Goal: Task Accomplishment & Management: Use online tool/utility

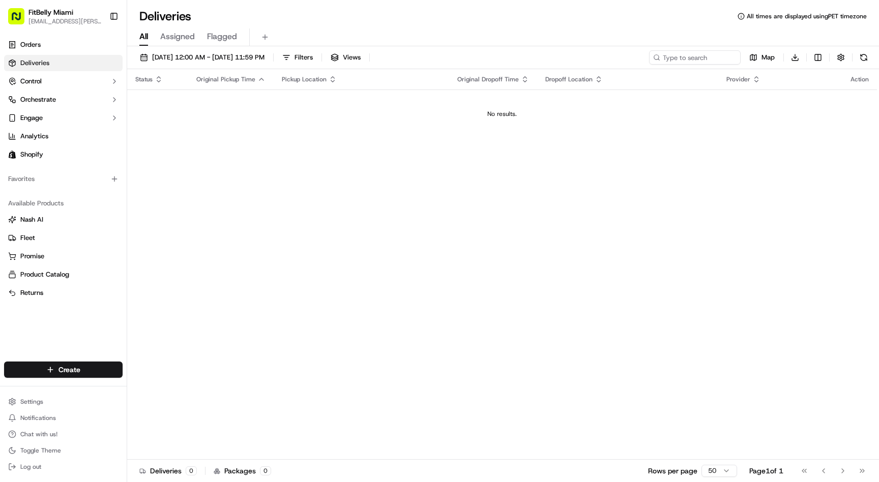
click at [25, 41] on span "Orders" at bounding box center [30, 44] width 20 height 9
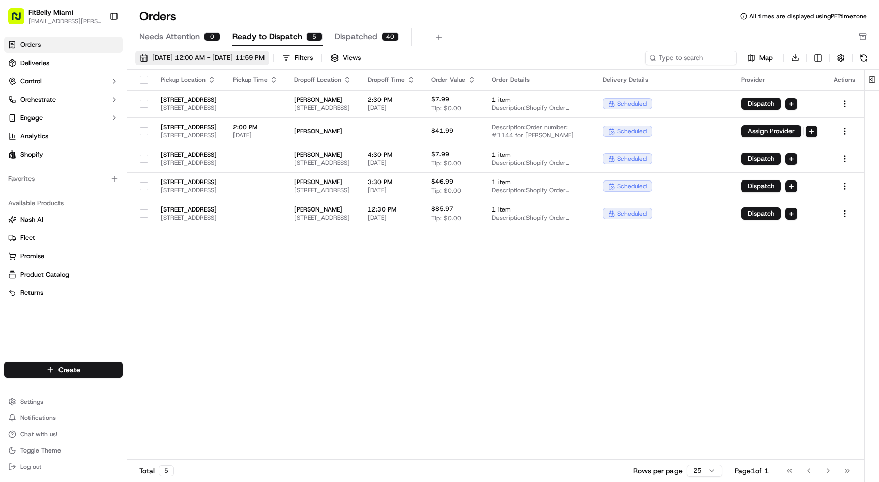
click at [235, 58] on span "[DATE] 12:00 AM - [DATE] 11:59 PM" at bounding box center [208, 57] width 112 height 9
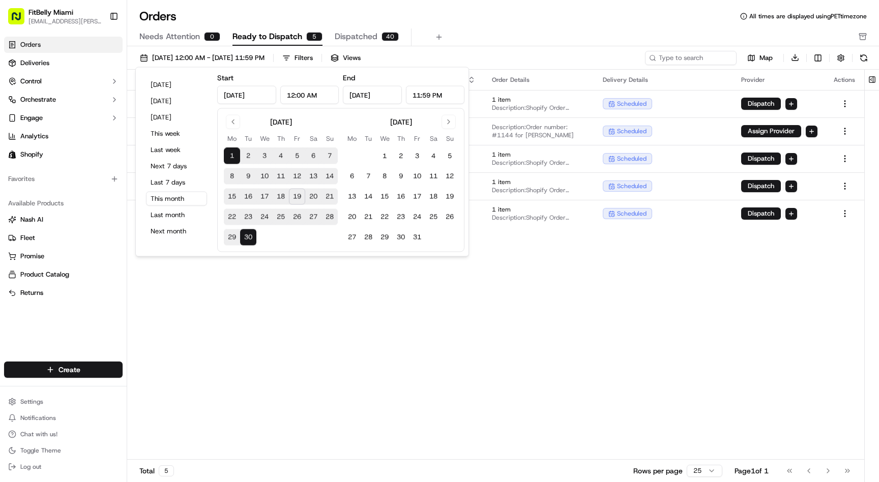
click at [301, 195] on button "19" at bounding box center [297, 197] width 16 height 16
type input "[DATE]"
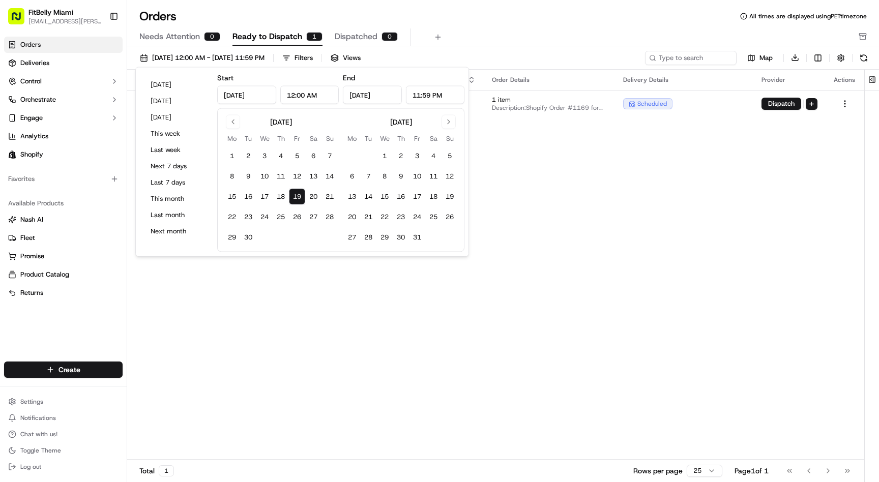
click at [565, 18] on div "Orders All times are displayed using PET timezone" at bounding box center [503, 16] width 752 height 16
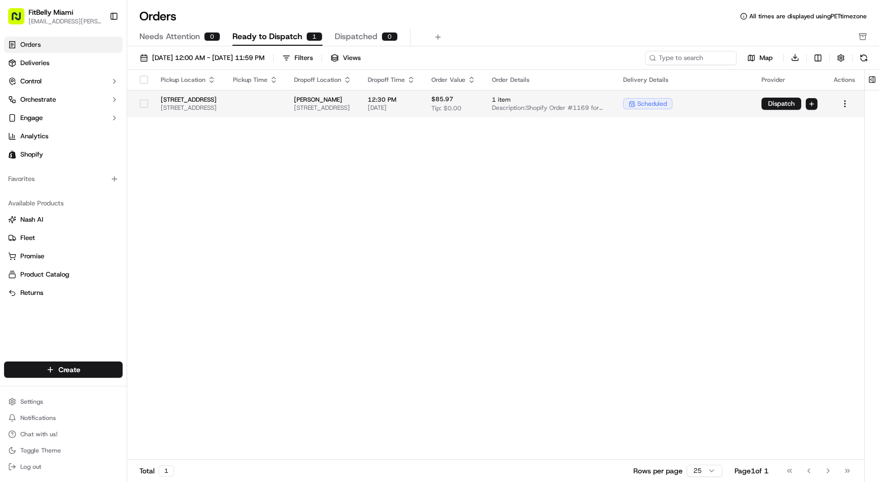
click at [286, 101] on td at bounding box center [255, 103] width 61 height 27
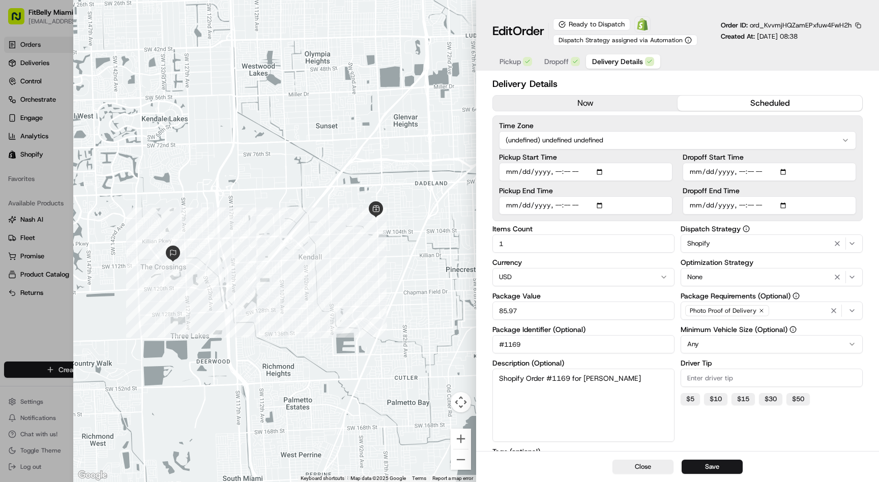
click at [631, 59] on span "Delivery Details" at bounding box center [617, 61] width 51 height 10
click at [742, 173] on input "Dropoff Start Time" at bounding box center [770, 172] width 174 height 18
click at [754, 174] on input "Dropoff Start Time" at bounding box center [770, 172] width 174 height 18
type input "[DATE]T10:05"
click at [715, 466] on button "Save" at bounding box center [712, 467] width 61 height 14
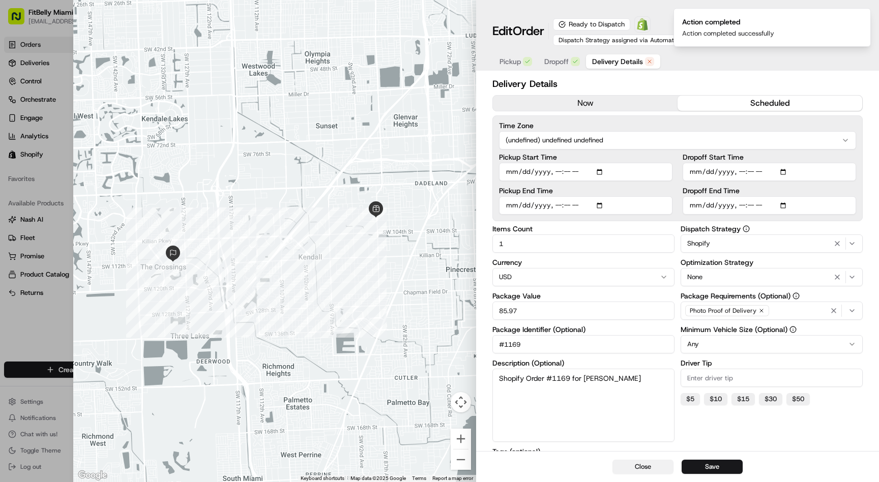
click at [639, 469] on button "Close" at bounding box center [643, 467] width 61 height 14
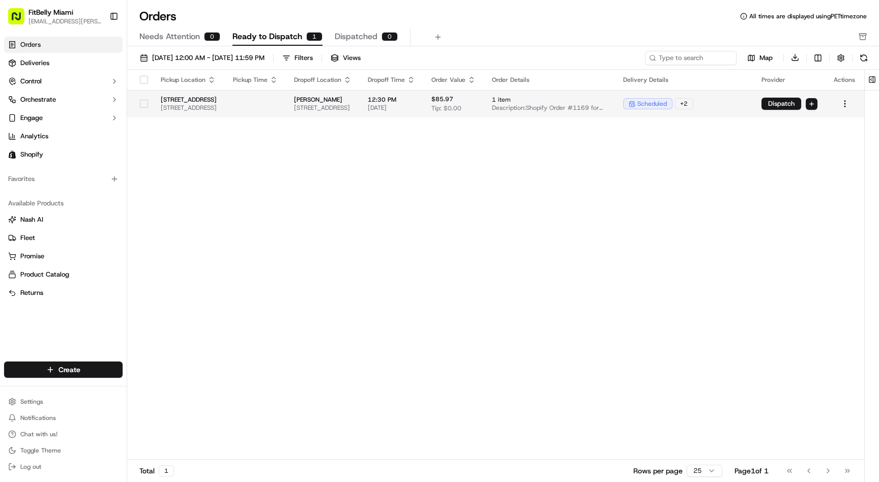
click at [140, 104] on button "button" at bounding box center [144, 104] width 8 height 8
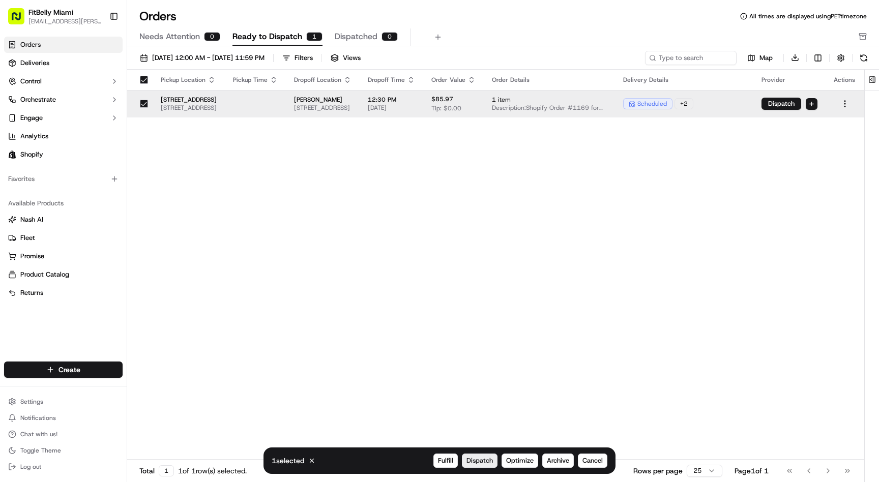
click at [484, 460] on span "Dispatch" at bounding box center [480, 461] width 26 height 9
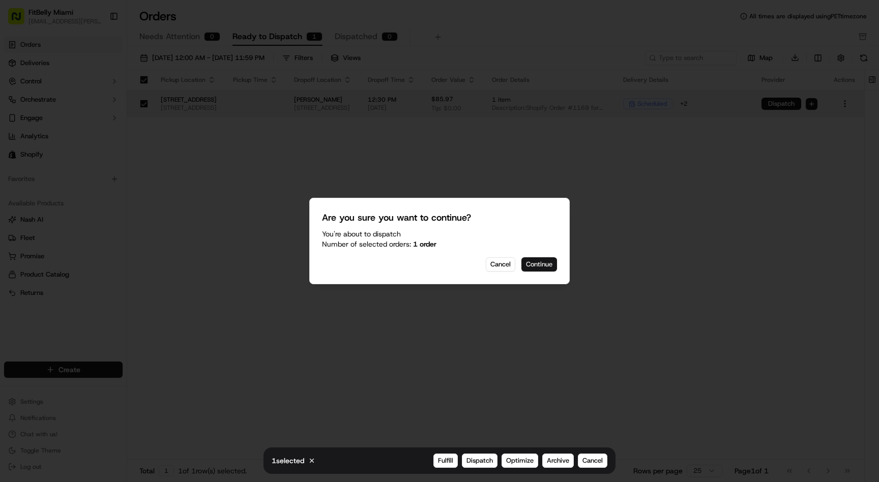
click at [539, 264] on button "Continue" at bounding box center [540, 265] width 36 height 14
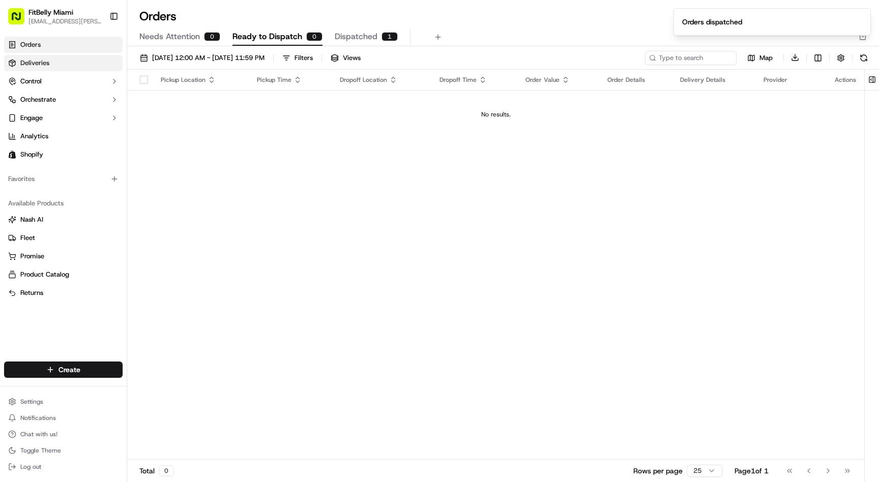
click at [53, 66] on link "Deliveries" at bounding box center [63, 63] width 119 height 16
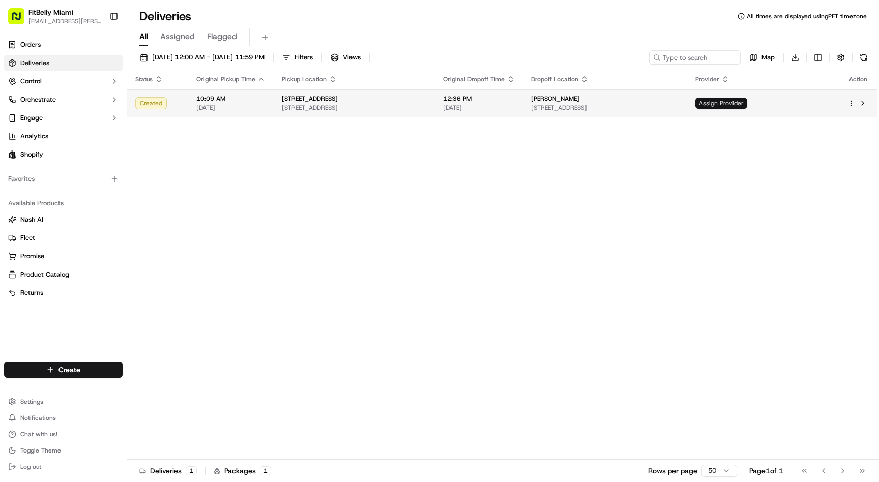
click at [748, 106] on span "Assign Provider" at bounding box center [722, 103] width 52 height 11
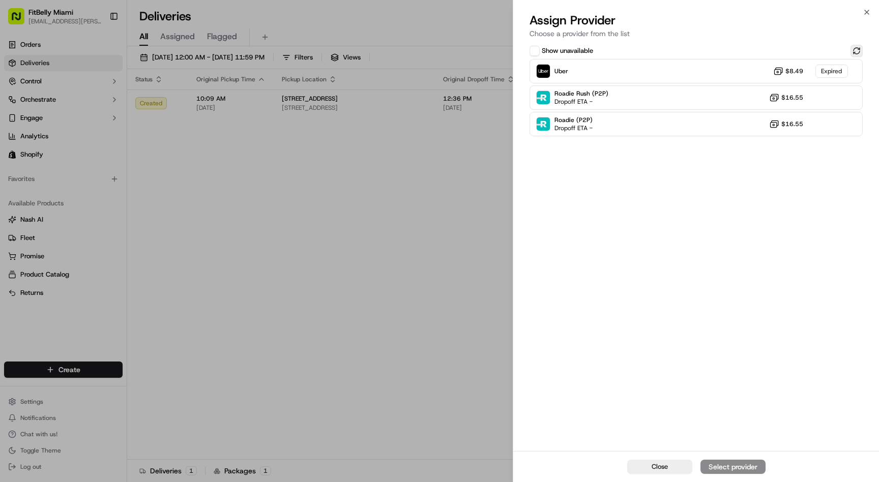
click at [862, 49] on button at bounding box center [857, 51] width 12 height 12
click at [668, 75] on div "Uber Dropoff ETA 40 minutes $8.49" at bounding box center [696, 71] width 333 height 24
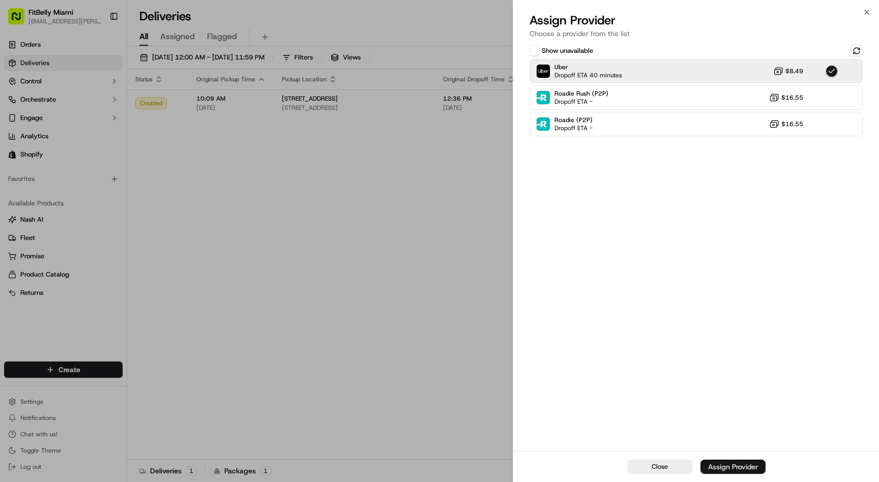
click at [722, 464] on div "Assign Provider" at bounding box center [733, 467] width 50 height 10
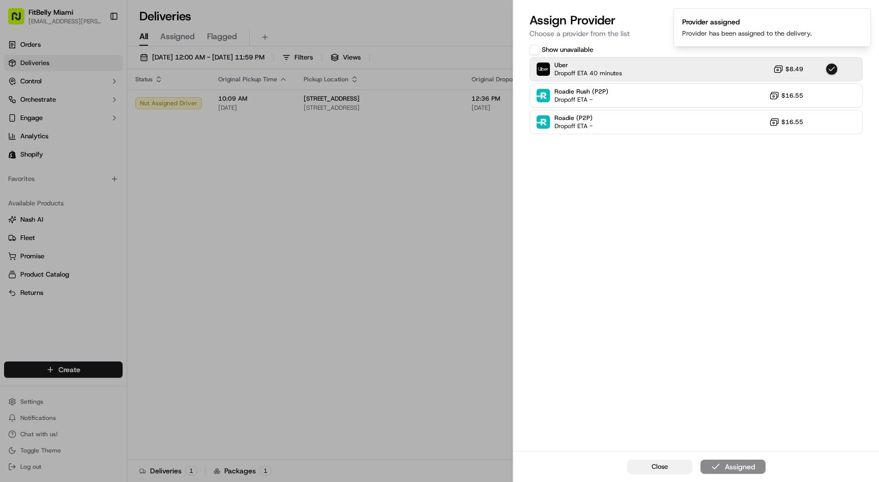
click at [660, 469] on span "Close" at bounding box center [660, 467] width 16 height 9
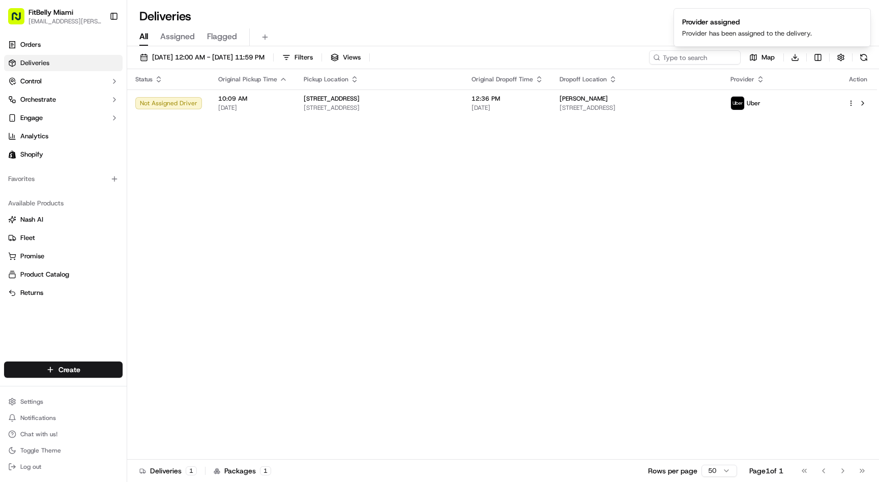
click at [474, 380] on div "Status Original Pickup Time Pickup Location Original Dropoff Time Dropoff Locat…" at bounding box center [502, 264] width 750 height 391
